Goal: Task Accomplishment & Management: Use online tool/utility

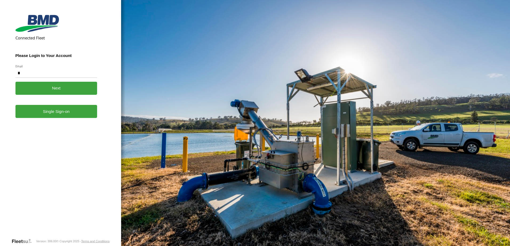
type input "**********"
click at [67, 112] on link "Single Sign-on" at bounding box center [56, 111] width 82 height 13
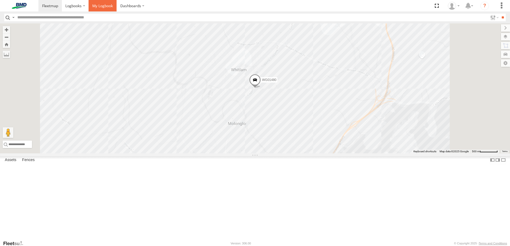
click at [104, 7] on span at bounding box center [102, 5] width 21 height 5
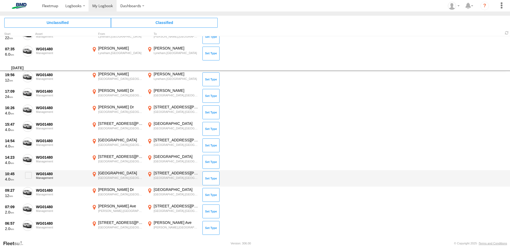
scroll to position [173, 0]
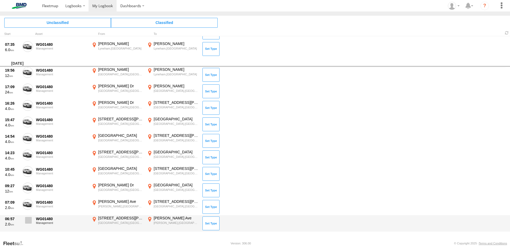
click at [26, 224] on span at bounding box center [28, 220] width 7 height 7
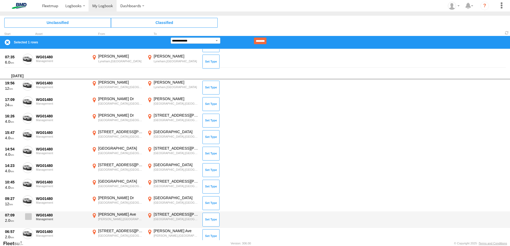
click at [28, 214] on span at bounding box center [28, 217] width 7 height 7
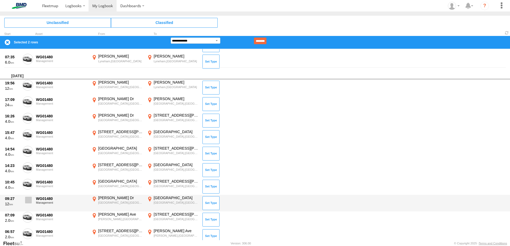
click at [28, 202] on span at bounding box center [28, 200] width 7 height 7
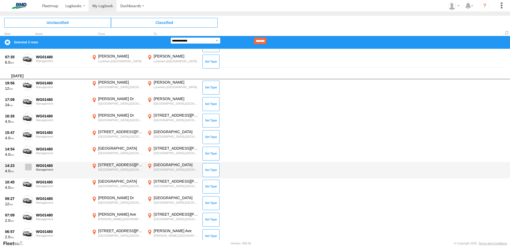
drag, startPoint x: 28, startPoint y: 185, endPoint x: 30, endPoint y: 172, distance: 13.0
click at [0, 0] on span at bounding box center [0, 0] width 0 height 0
click at [29, 168] on span at bounding box center [28, 167] width 7 height 7
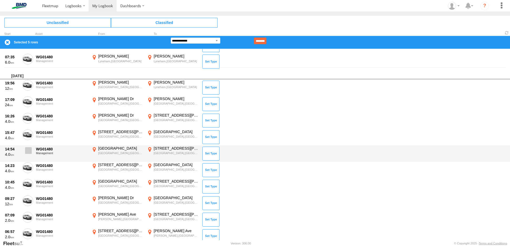
drag, startPoint x: 29, startPoint y: 152, endPoint x: 37, endPoint y: 140, distance: 14.3
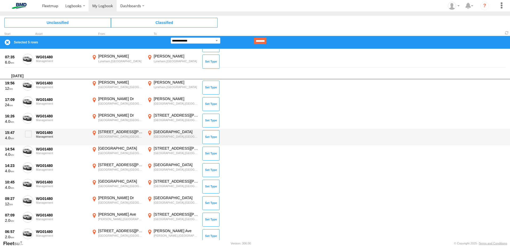
click at [0, 0] on span at bounding box center [0, 0] width 0 height 0
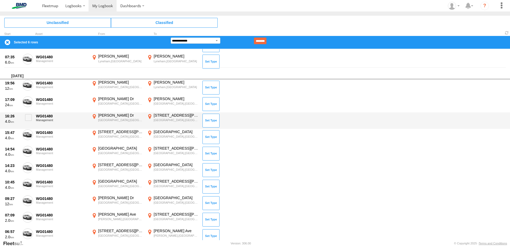
drag, startPoint x: 29, startPoint y: 132, endPoint x: 33, endPoint y: 128, distance: 5.9
click at [31, 130] on label at bounding box center [27, 136] width 11 height 12
click at [31, 118] on span at bounding box center [28, 117] width 7 height 7
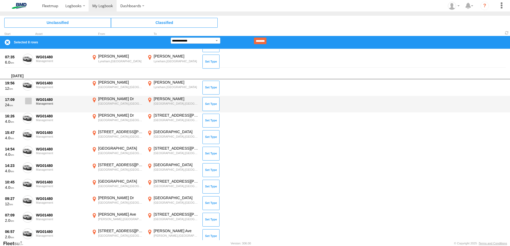
drag, startPoint x: 30, startPoint y: 102, endPoint x: 32, endPoint y: 97, distance: 4.9
click at [31, 100] on span at bounding box center [28, 101] width 7 height 7
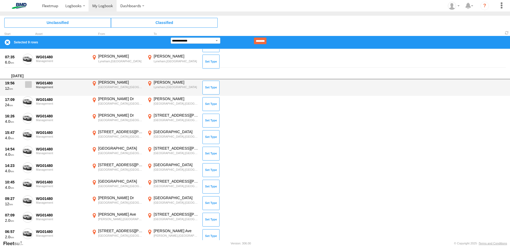
click at [28, 85] on span at bounding box center [28, 84] width 7 height 7
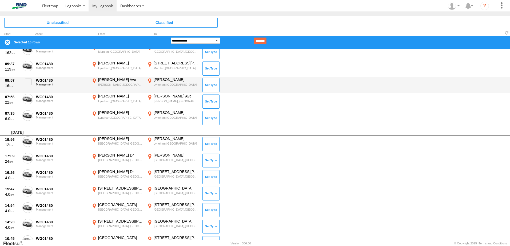
scroll to position [66, 0]
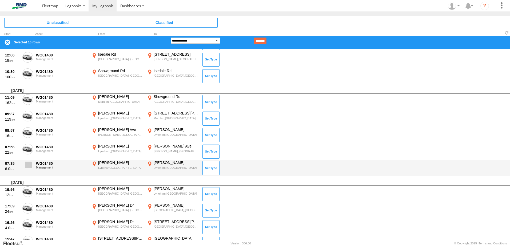
click at [28, 166] on span at bounding box center [28, 165] width 7 height 7
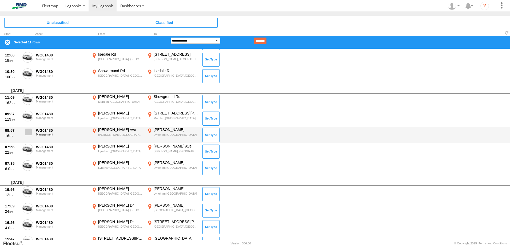
drag, startPoint x: 29, startPoint y: 148, endPoint x: 30, endPoint y: 138, distance: 9.4
click at [0, 0] on span at bounding box center [0, 0] width 0 height 0
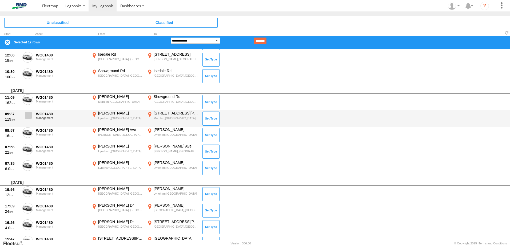
drag, startPoint x: 30, startPoint y: 130, endPoint x: 28, endPoint y: 121, distance: 10.0
click at [30, 128] on label at bounding box center [27, 134] width 11 height 12
click at [28, 110] on div "09:37 119 WG01480 Management Owen Cres Lyneham,ACT -35.25745 149.1319 15666 Hum…" at bounding box center [255, 118] width 510 height 17
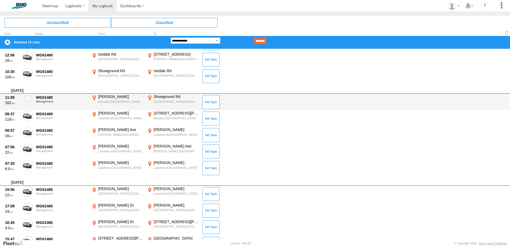
drag, startPoint x: 25, startPoint y: 96, endPoint x: 33, endPoint y: 96, distance: 8.0
click at [26, 96] on span at bounding box center [28, 99] width 7 height 7
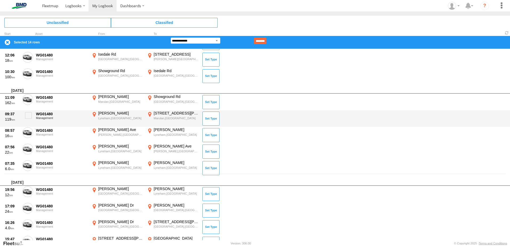
drag, startPoint x: 28, startPoint y: 116, endPoint x: 57, endPoint y: 119, distance: 29.0
click at [28, 116] on span at bounding box center [28, 115] width 7 height 7
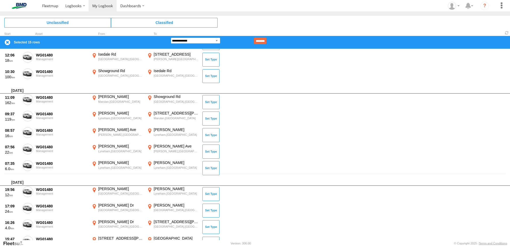
click at [216, 39] on select "**********" at bounding box center [196, 41] width 50 height 6
select select "******"
click at [171, 38] on select "**********" at bounding box center [196, 41] width 50 height 6
click at [241, 38] on input at bounding box center [236, 41] width 33 height 7
type input "*"
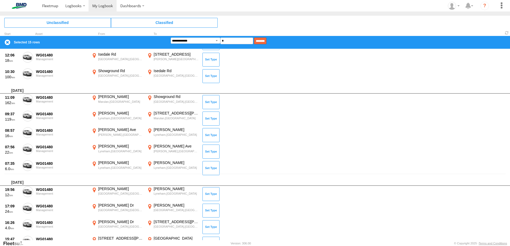
click at [266, 39] on input "********" at bounding box center [260, 41] width 13 height 7
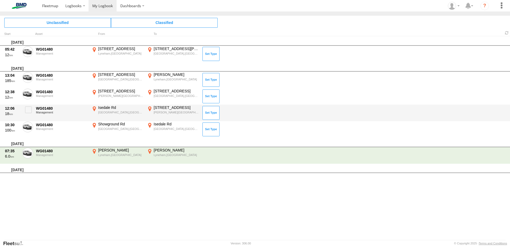
scroll to position [0, 0]
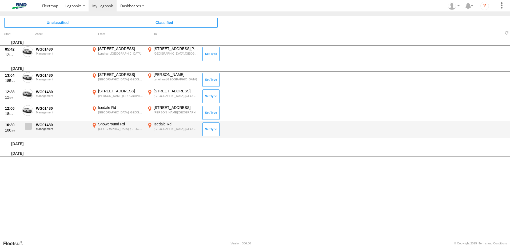
click at [29, 126] on span at bounding box center [28, 126] width 7 height 7
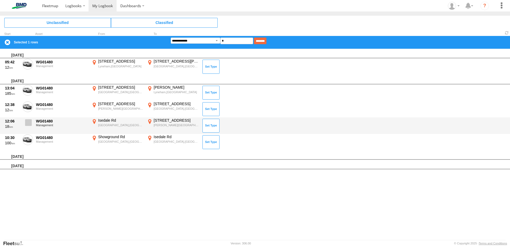
click at [30, 121] on span at bounding box center [28, 123] width 7 height 7
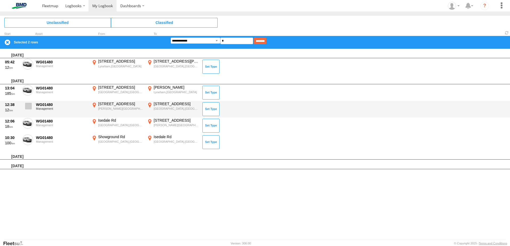
click at [29, 105] on span at bounding box center [28, 106] width 7 height 7
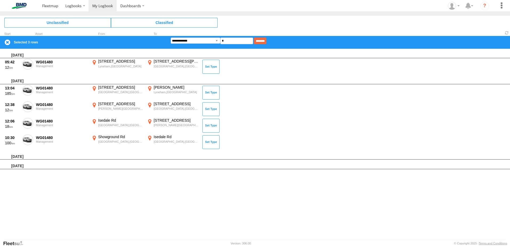
drag, startPoint x: 29, startPoint y: 89, endPoint x: 30, endPoint y: 78, distance: 10.7
click at [0, 0] on span at bounding box center [0, 0] width 0 height 0
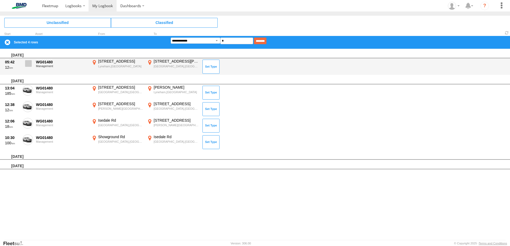
click at [31, 63] on span at bounding box center [28, 63] width 7 height 7
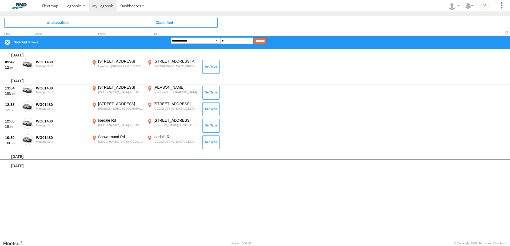
click at [266, 40] on input "********" at bounding box center [260, 41] width 13 height 7
